Goal: Check status: Check status

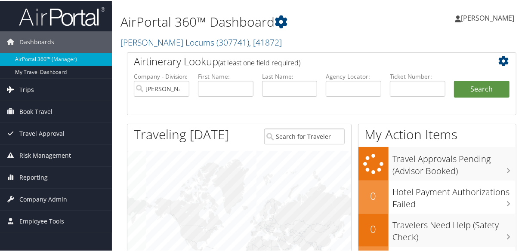
click at [31, 91] on span "Trips" at bounding box center [26, 89] width 15 height 22
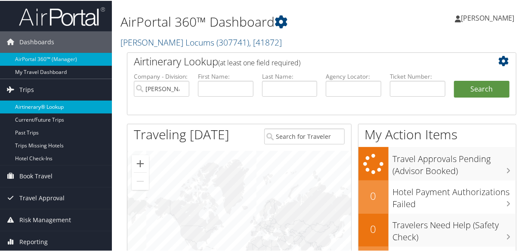
click at [45, 105] on link "Airtinerary® Lookup" at bounding box center [56, 106] width 112 height 13
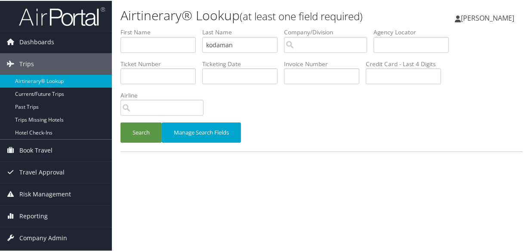
type input "kodaman"
click at [121, 122] on button "Search" at bounding box center [141, 132] width 41 height 20
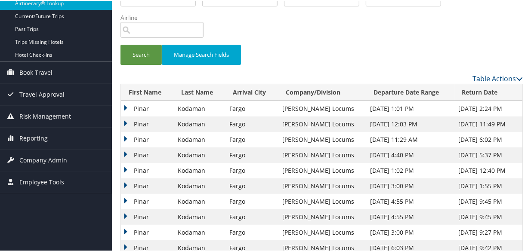
scroll to position [96, 0]
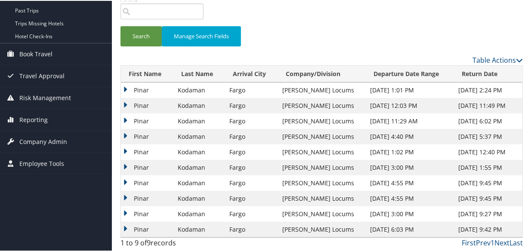
click at [125, 103] on td "Pinar" at bounding box center [147, 105] width 53 height 16
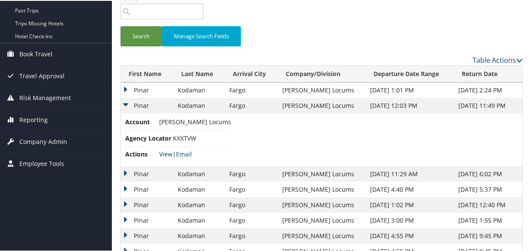
click at [164, 155] on link "View" at bounding box center [165, 153] width 13 height 8
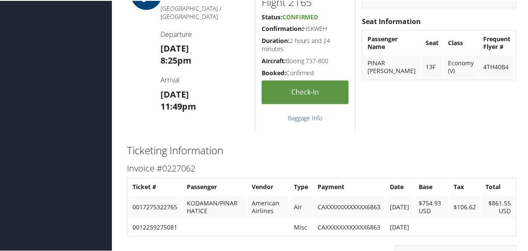
scroll to position [1605, 0]
